Goal: Task Accomplishment & Management: Manage account settings

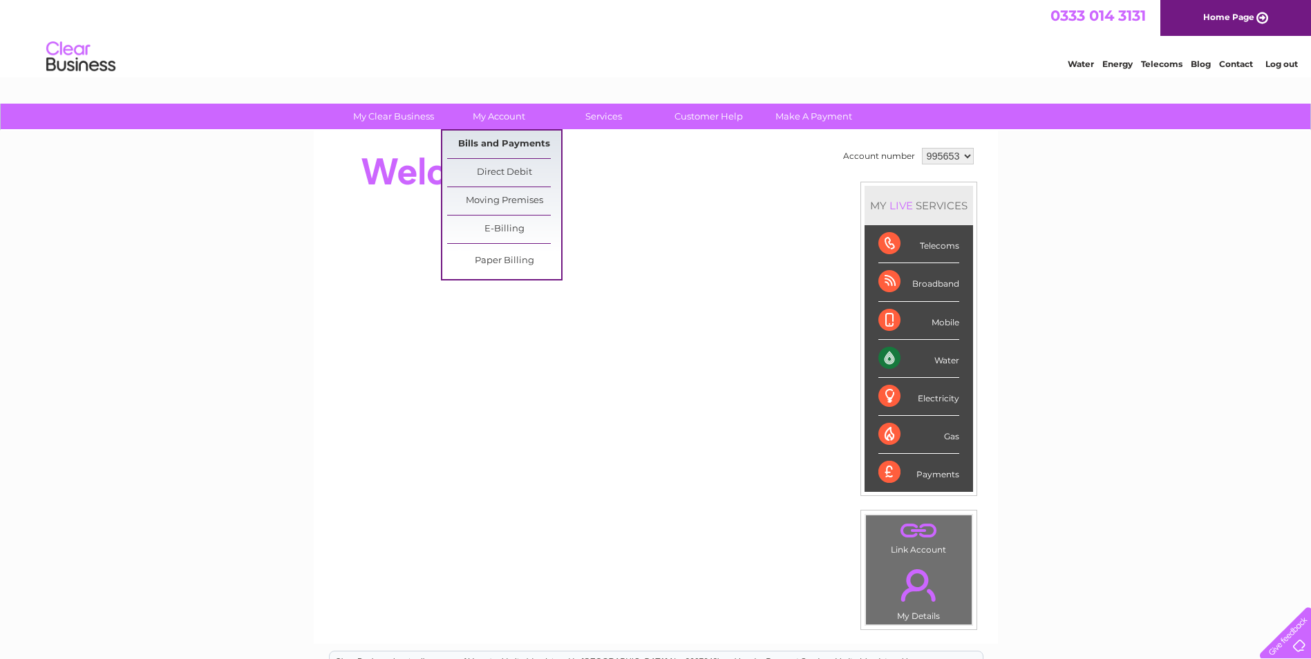
click at [481, 141] on link "Bills and Payments" at bounding box center [504, 145] width 114 height 28
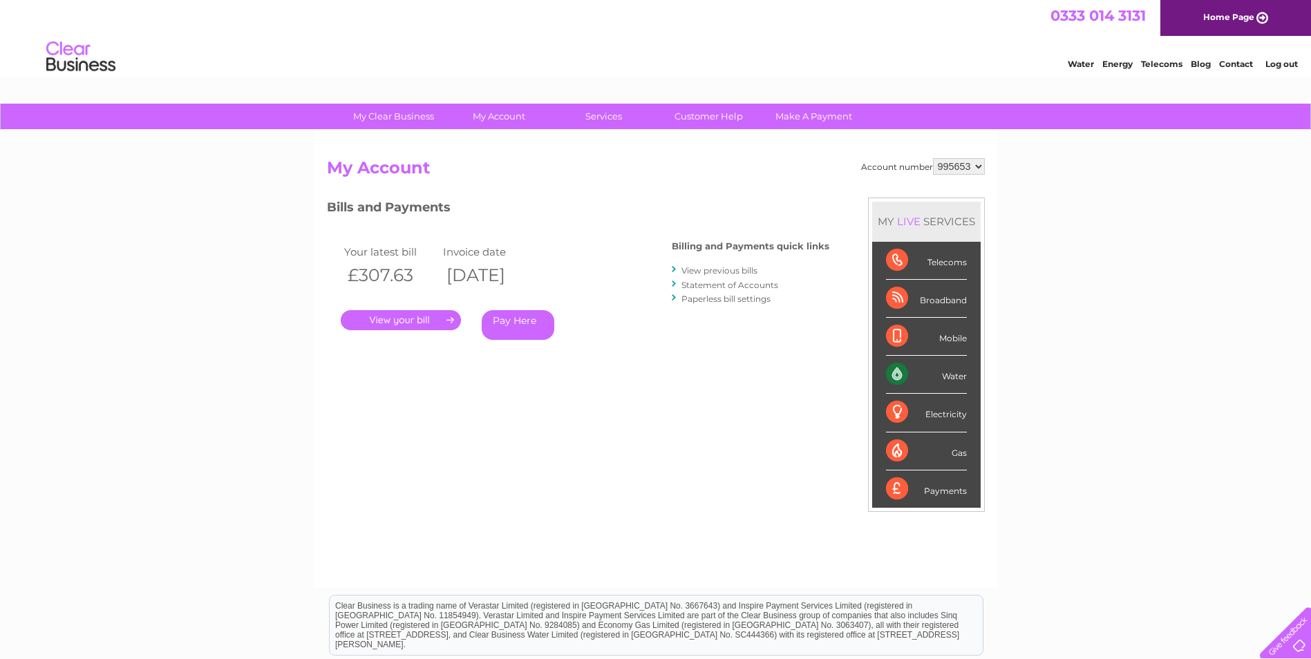
click at [676, 270] on div at bounding box center [675, 269] width 6 height 13
click at [675, 270] on div at bounding box center [675, 269] width 6 height 13
click at [689, 272] on link "View previous bills" at bounding box center [719, 270] width 76 height 10
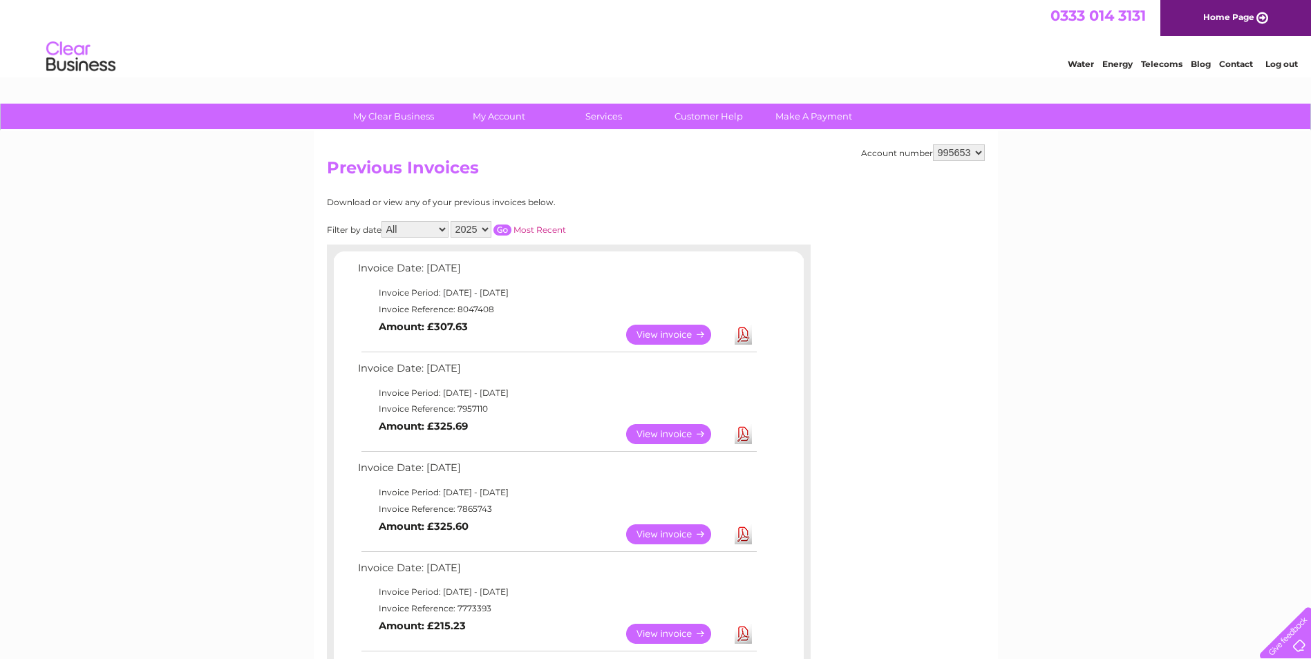
click at [661, 528] on link "View" at bounding box center [677, 535] width 102 height 20
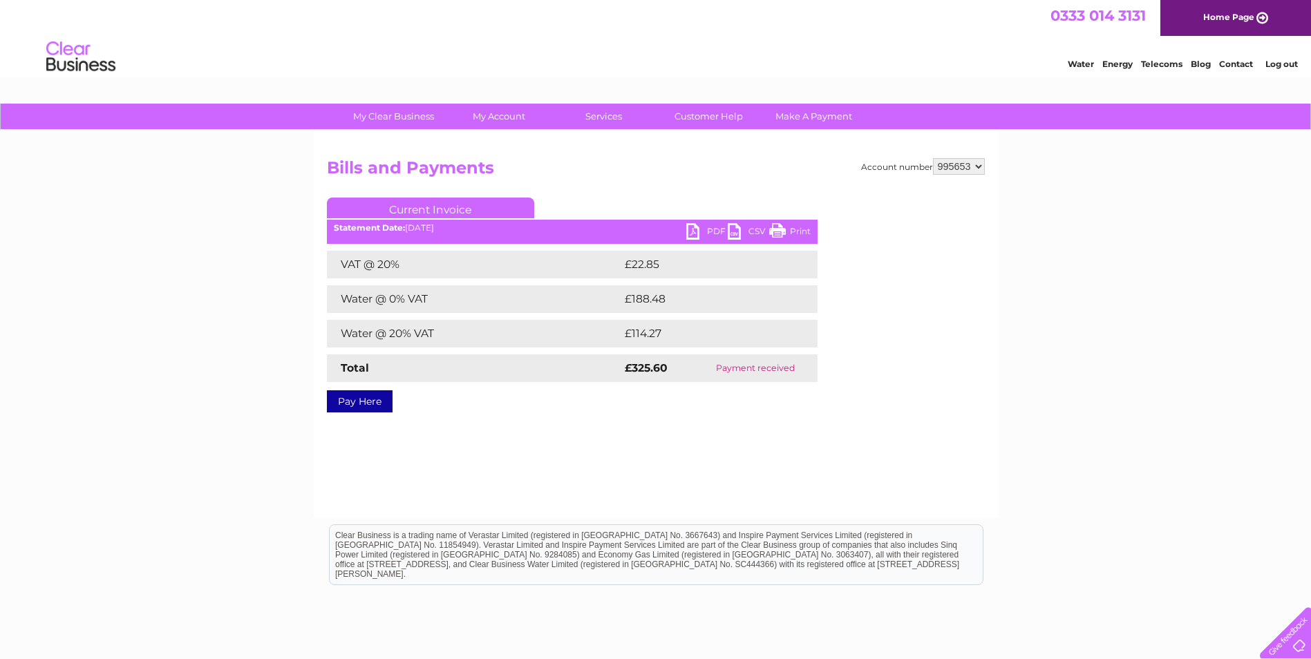
click at [689, 228] on link "PDF" at bounding box center [706, 233] width 41 height 20
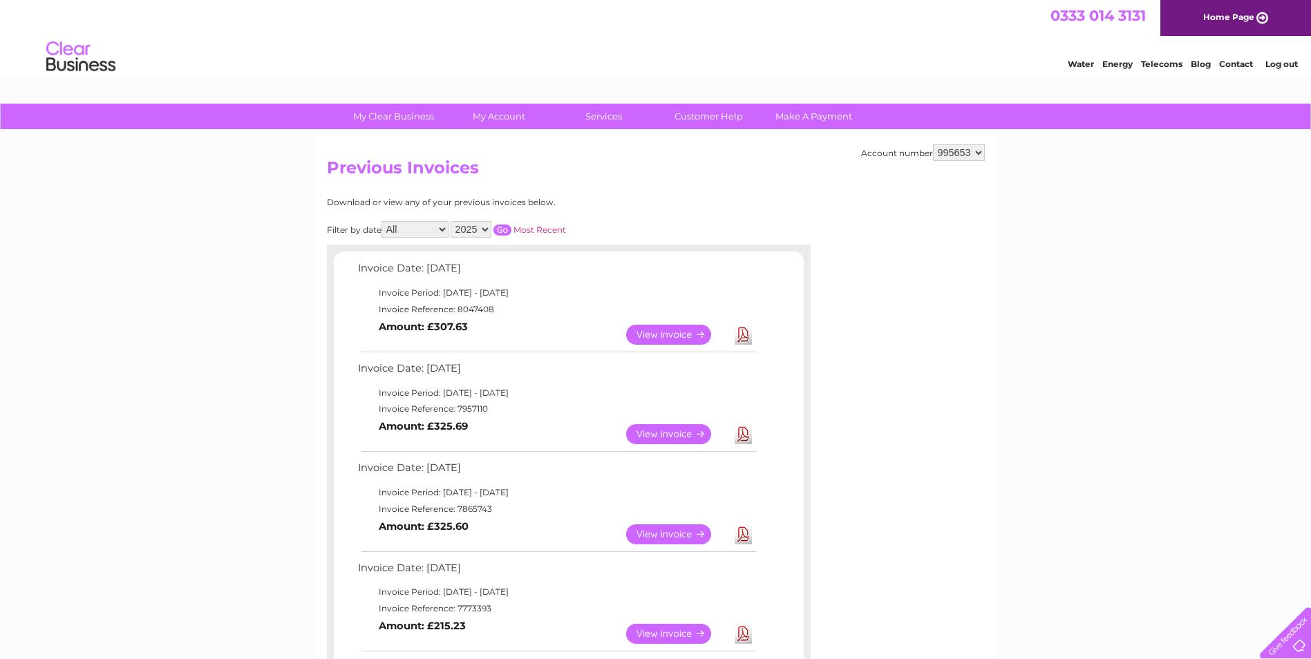
click at [683, 433] on link "View" at bounding box center [677, 434] width 102 height 20
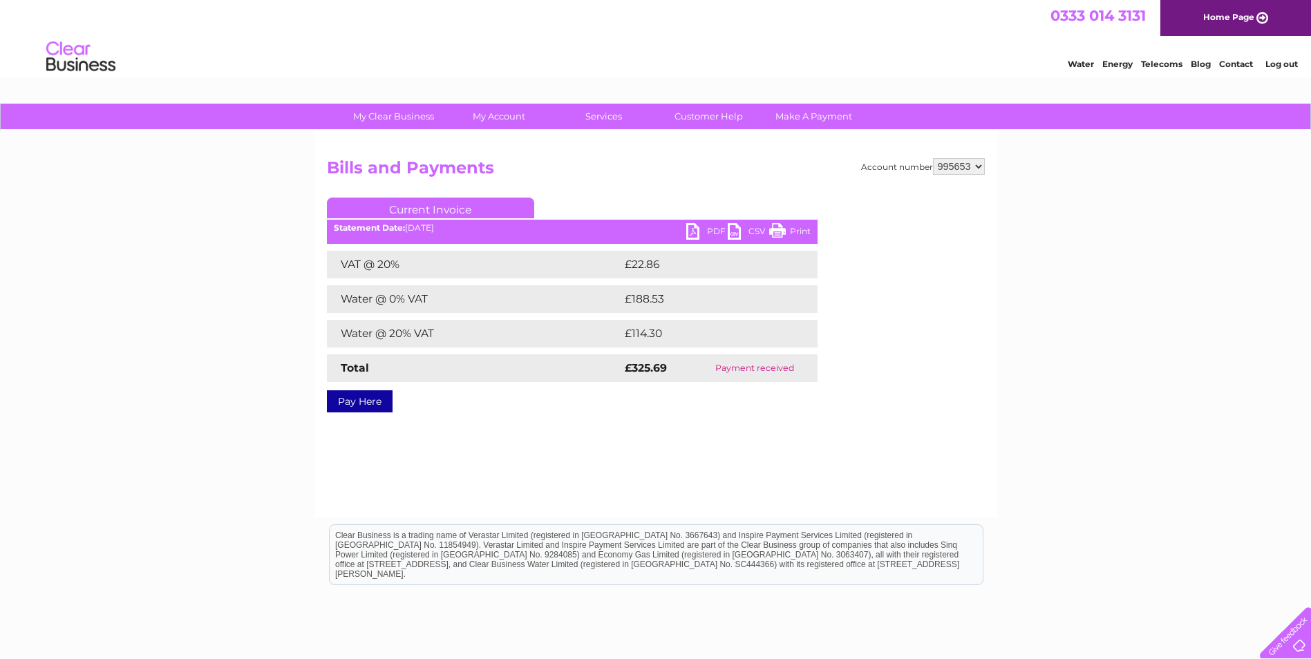
click at [695, 227] on link "PDF" at bounding box center [706, 233] width 41 height 20
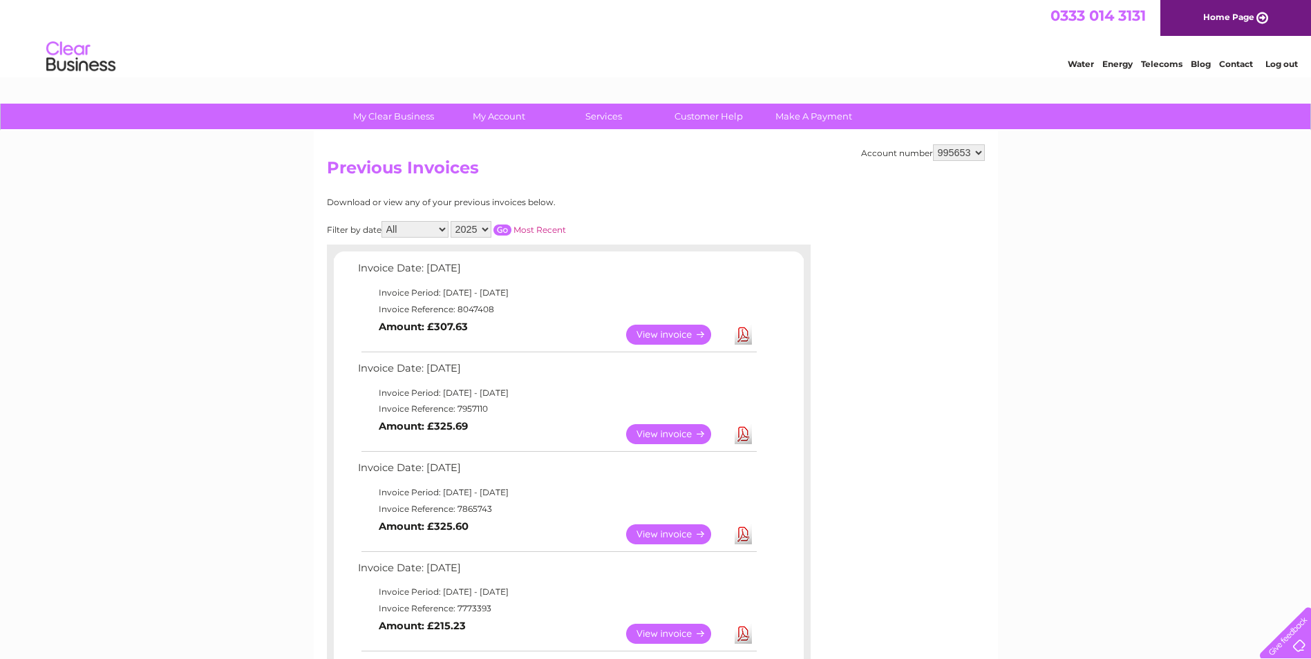
click at [659, 334] on link "View" at bounding box center [677, 335] width 102 height 20
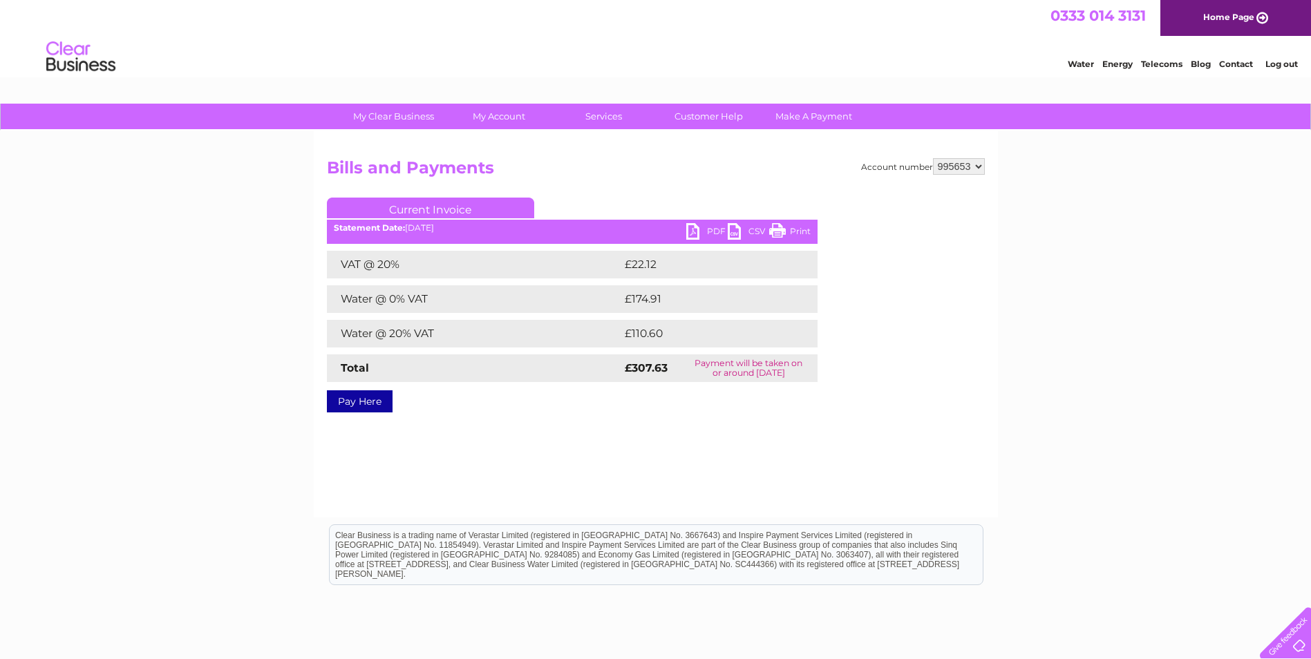
click at [696, 230] on link "PDF" at bounding box center [706, 233] width 41 height 20
